Goal: Task Accomplishment & Management: Manage account settings

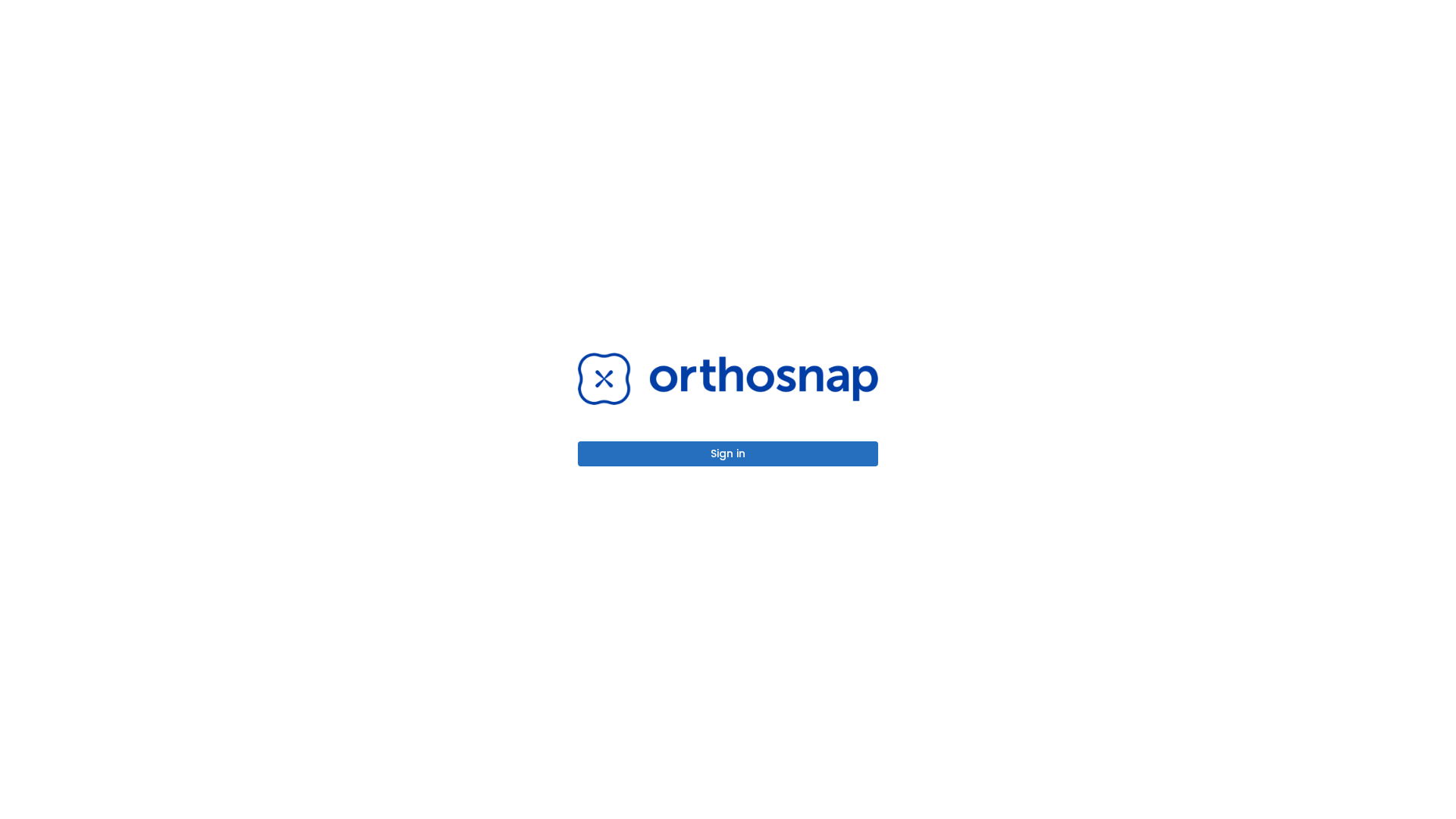
click at [728, 454] on button "Sign in" at bounding box center [728, 453] width 301 height 25
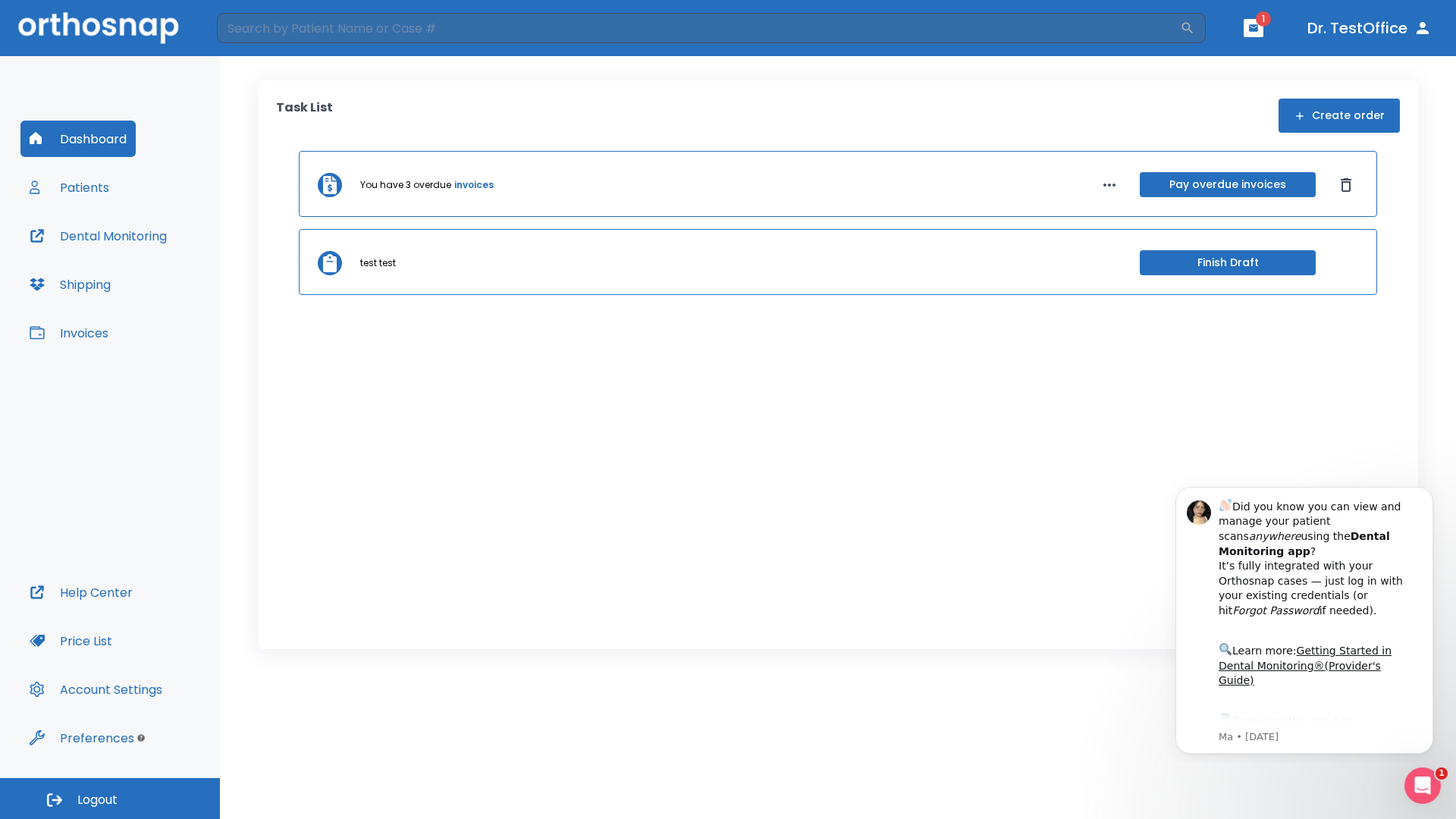
click at [110, 798] on span "Logout" at bounding box center [97, 800] width 40 height 17
